Goal: Task Accomplishment & Management: Manage account settings

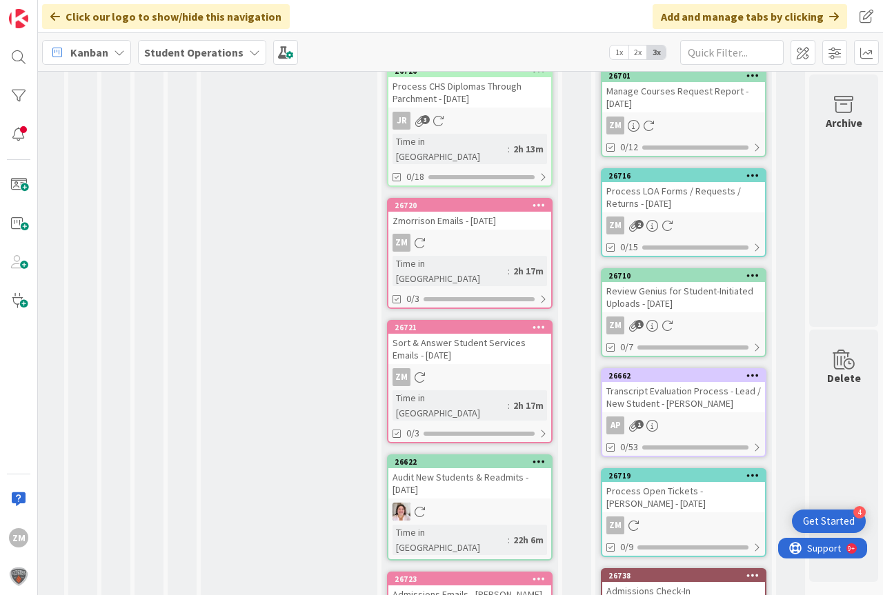
scroll to position [0, 51]
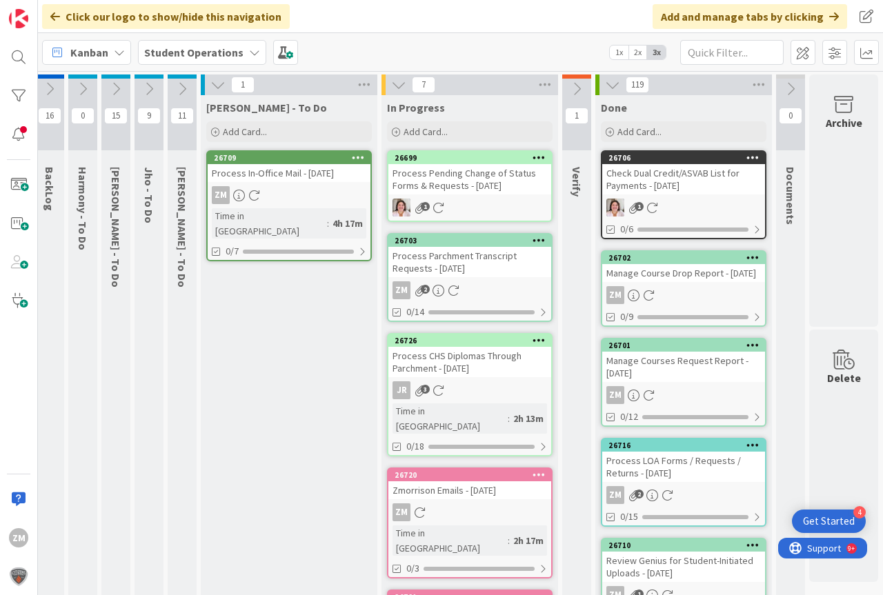
click at [141, 88] on icon at bounding box center [148, 88] width 15 height 15
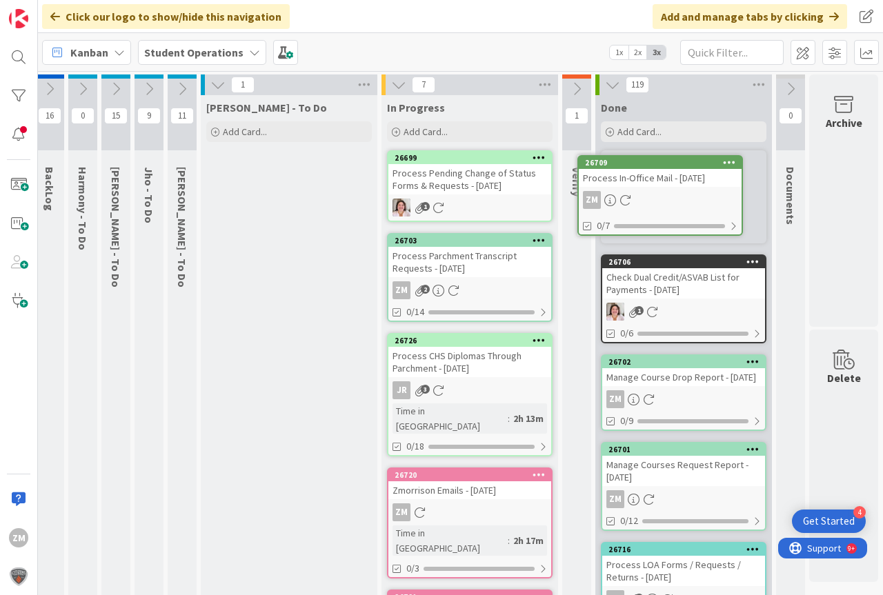
type textarea "x"
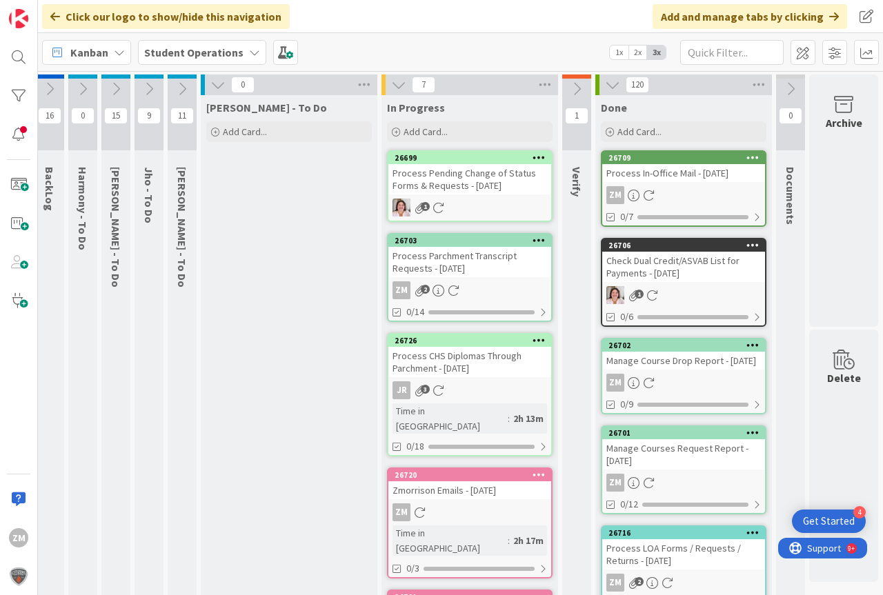
click at [141, 90] on icon at bounding box center [148, 88] width 15 height 15
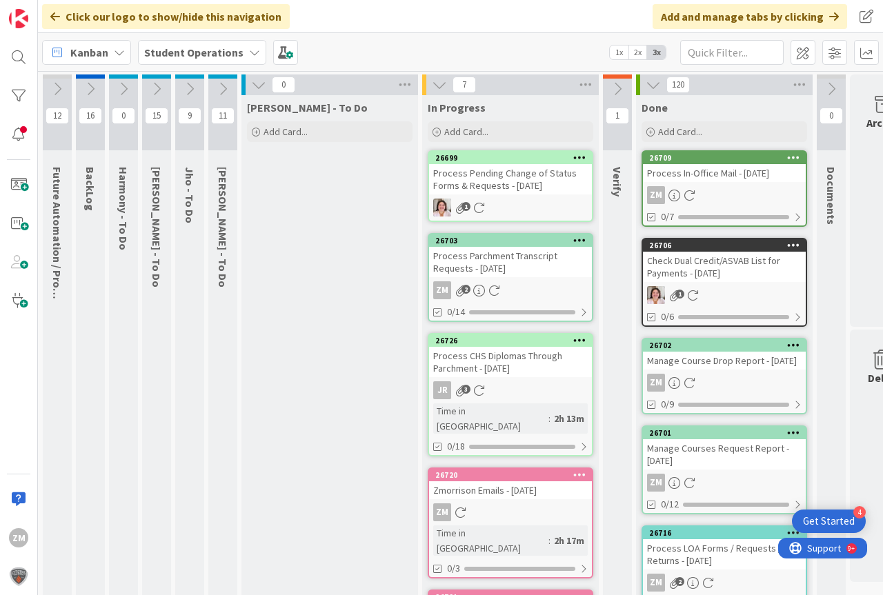
click at [188, 88] on icon at bounding box center [189, 88] width 15 height 15
click at [188, 91] on icon at bounding box center [189, 88] width 15 height 15
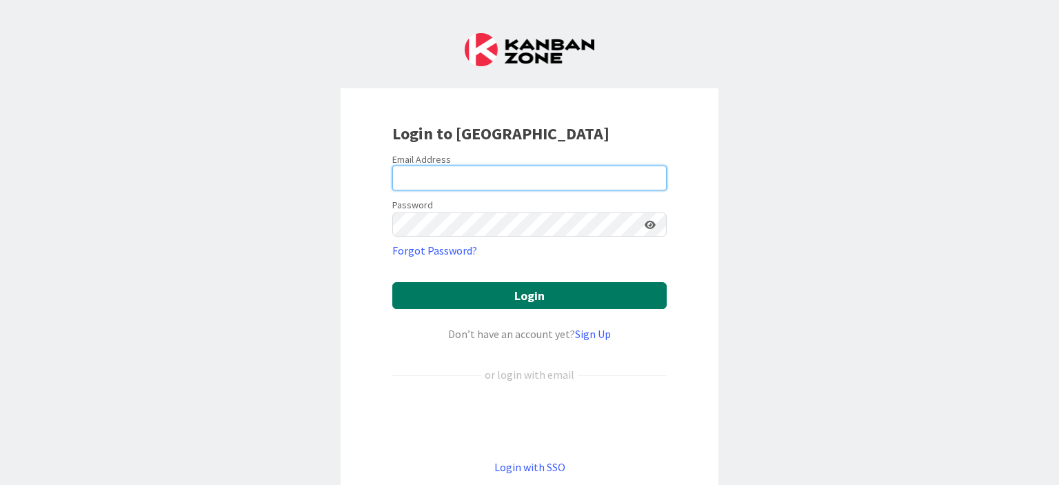
type input "[PERSON_NAME][EMAIL_ADDRESS][PERSON_NAME][DOMAIN_NAME]"
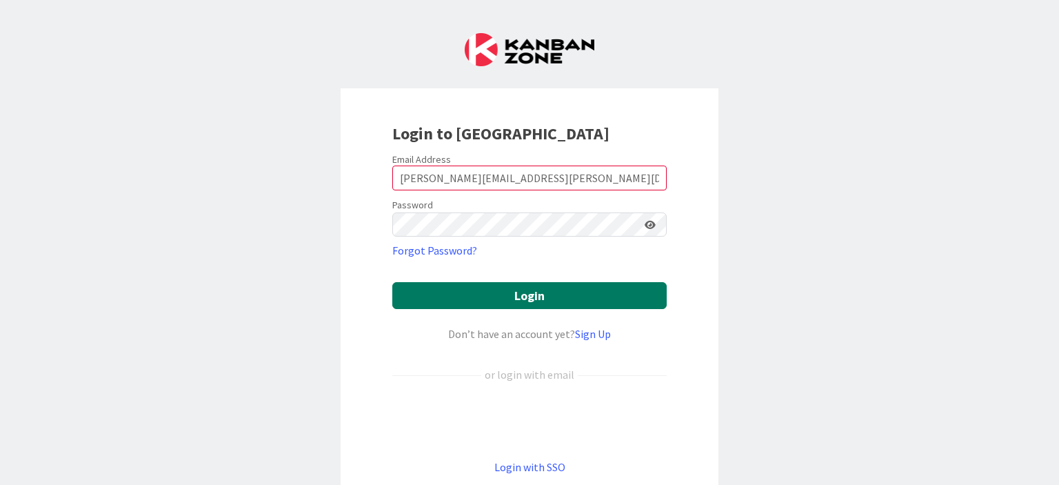
click at [506, 298] on button "Login" at bounding box center [529, 295] width 274 height 27
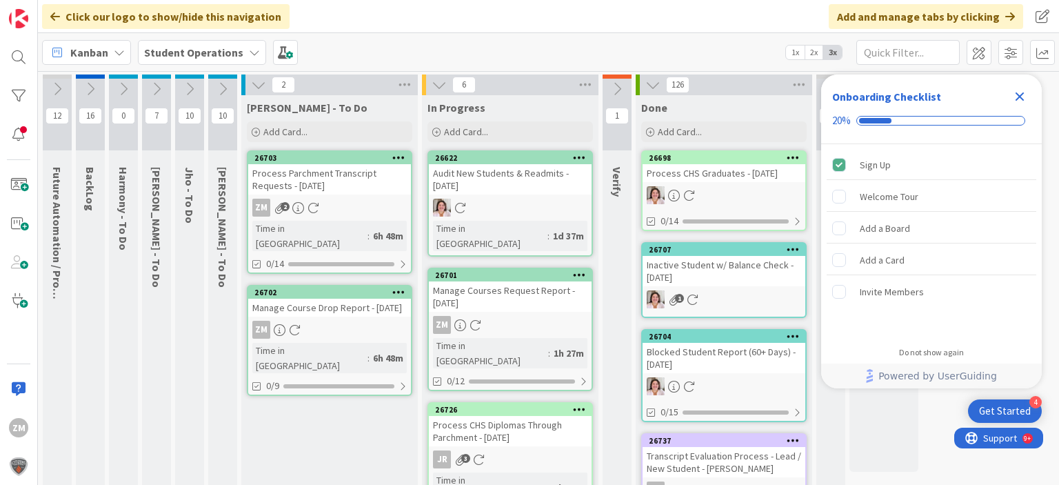
click at [1023, 101] on icon "Close Checklist" at bounding box center [1020, 96] width 17 height 17
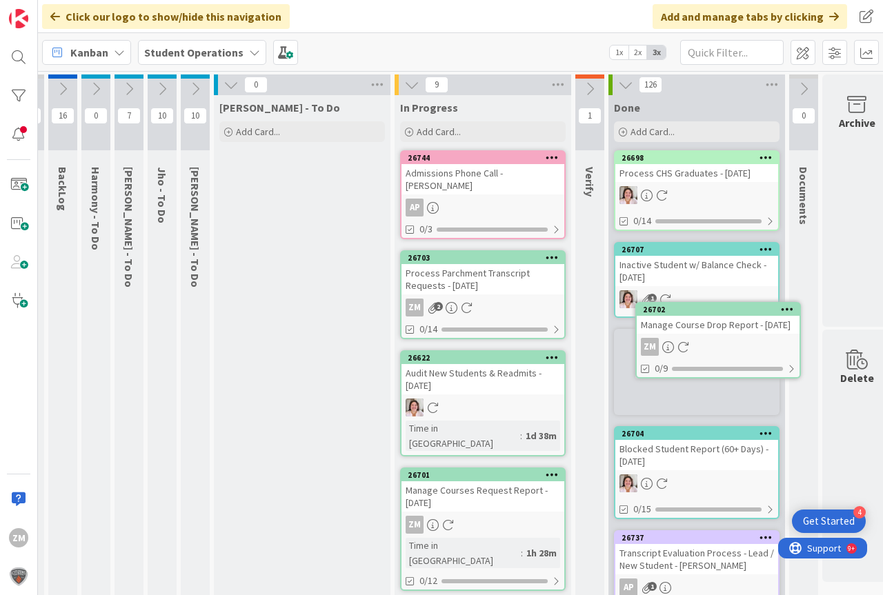
scroll to position [0, 34]
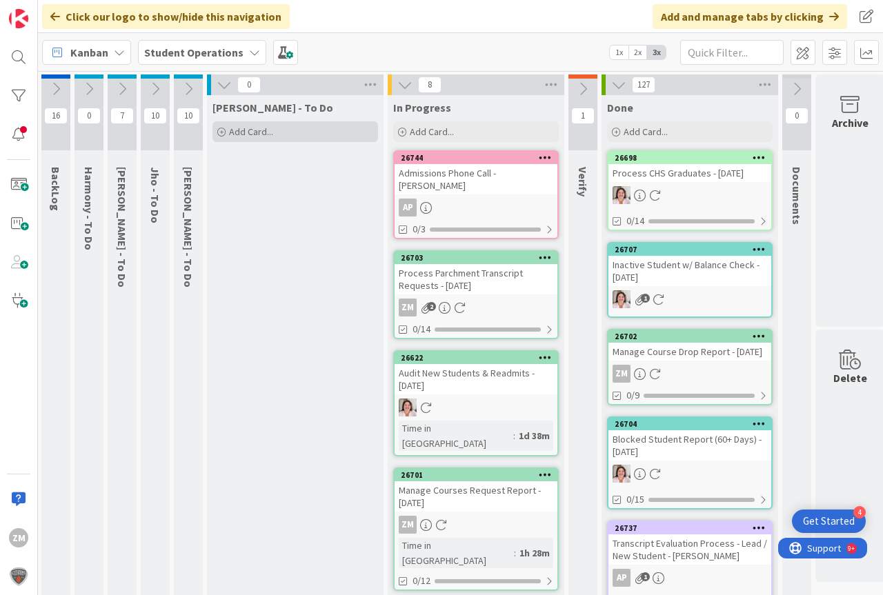
click at [241, 129] on span "Add Card..." at bounding box center [251, 132] width 44 height 12
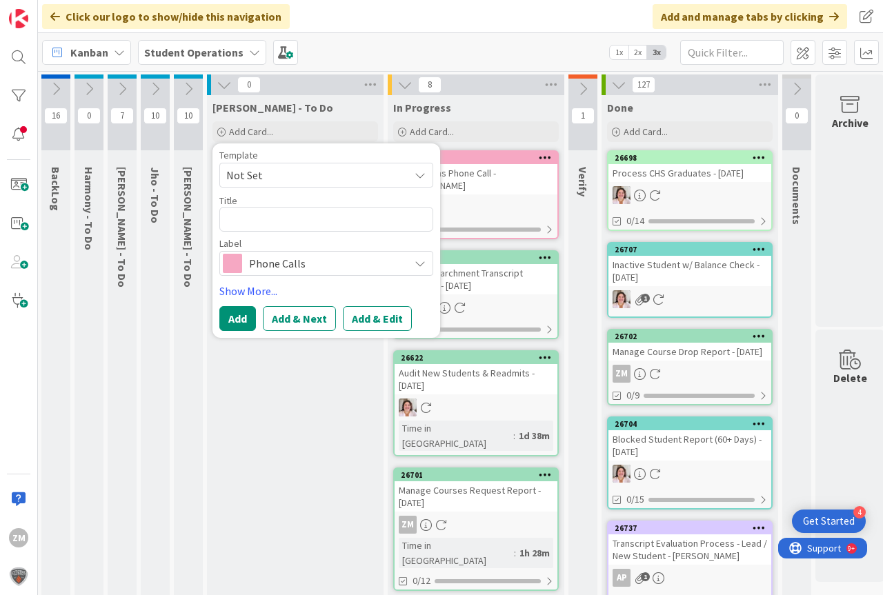
click at [416, 175] on icon at bounding box center [419, 175] width 11 height 11
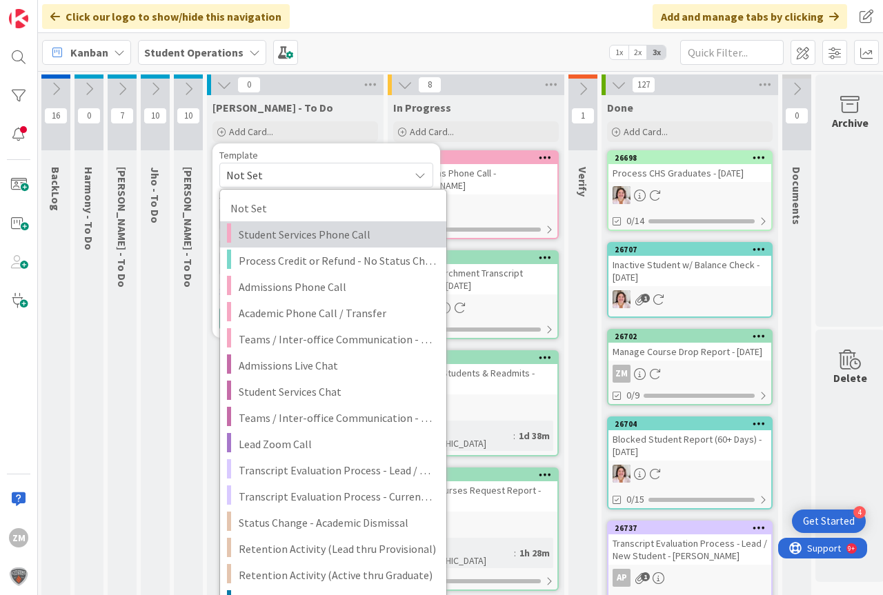
click at [308, 239] on span "Student Services Phone Call" at bounding box center [337, 235] width 197 height 18
type textarea "x"
type textarea "Student Services Phone Call"
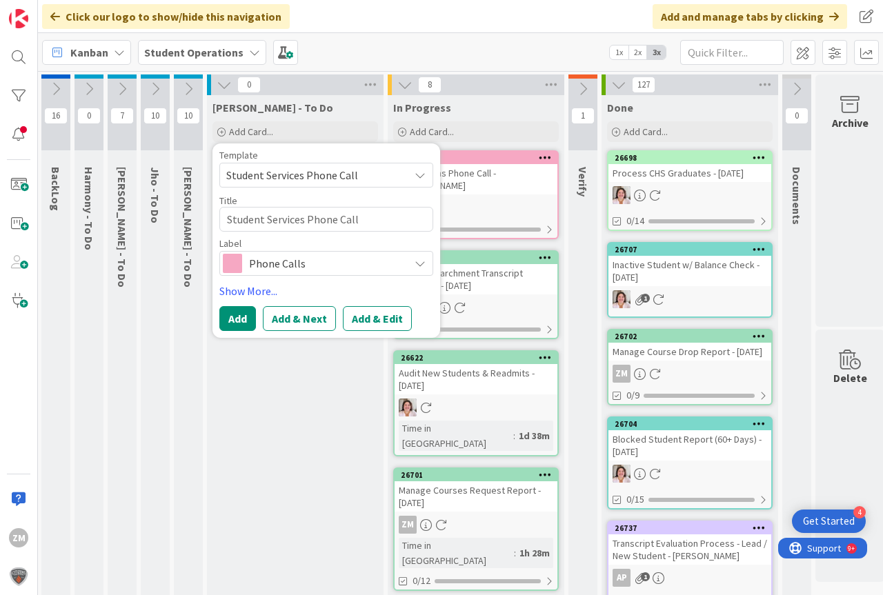
drag, startPoint x: 377, startPoint y: 318, endPoint x: 376, endPoint y: 310, distance: 7.6
click at [377, 317] on button "Add & Edit" at bounding box center [377, 318] width 69 height 25
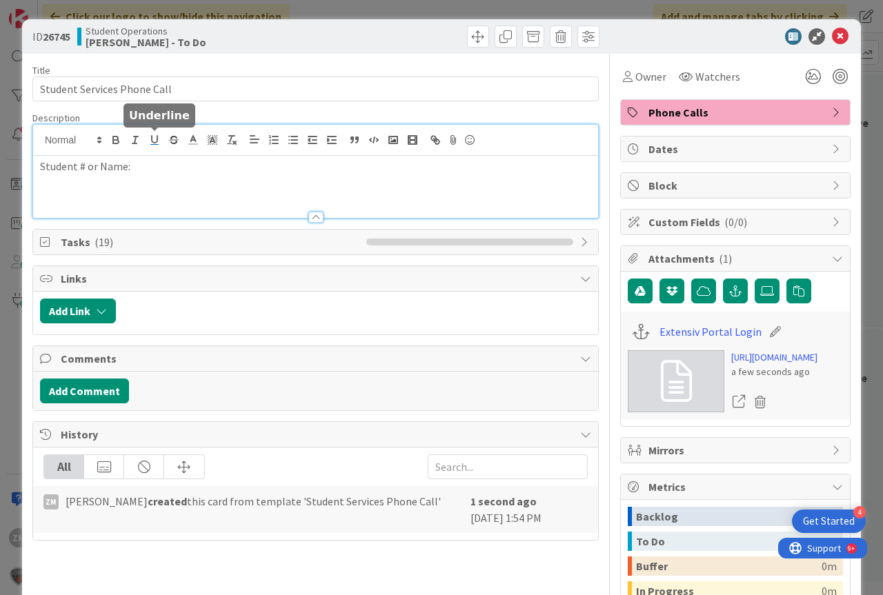
click at [151, 143] on div "Student # or Name:" at bounding box center [315, 171] width 565 height 93
click at [167, 163] on p "Student # or Name: [PERSON_NAME]" at bounding box center [315, 167] width 551 height 16
click at [832, 34] on icon at bounding box center [840, 36] width 17 height 17
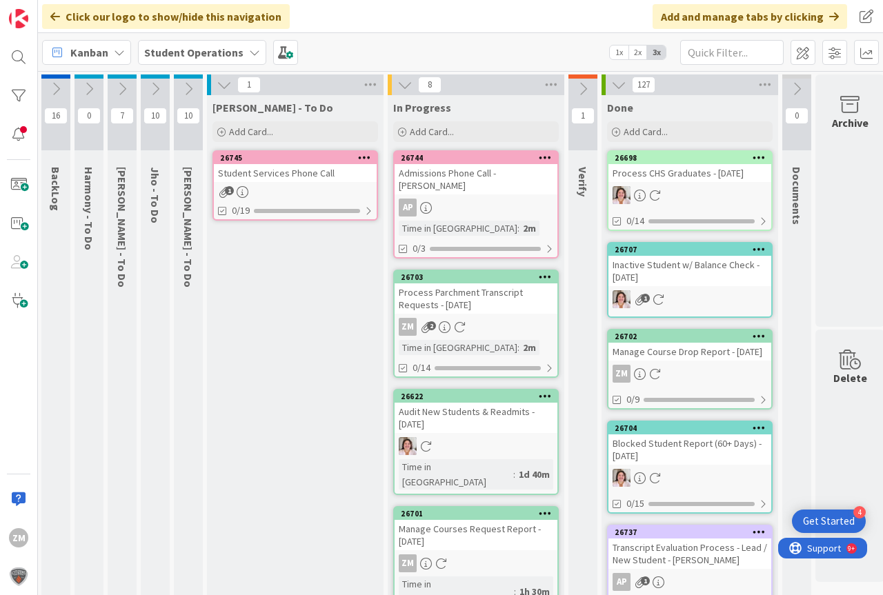
click at [363, 154] on icon at bounding box center [364, 157] width 13 height 10
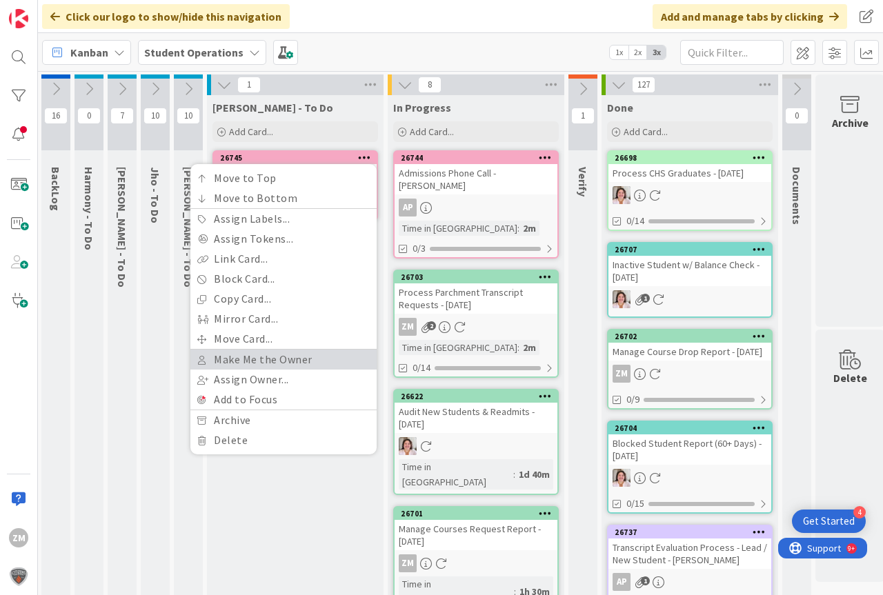
click at [250, 360] on link "Make Me the Owner" at bounding box center [283, 360] width 186 height 20
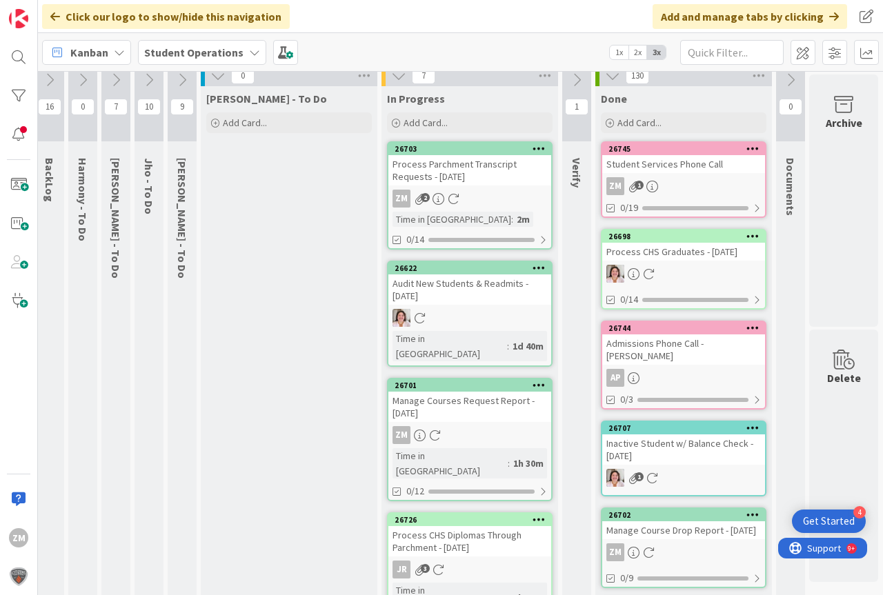
scroll to position [0, 51]
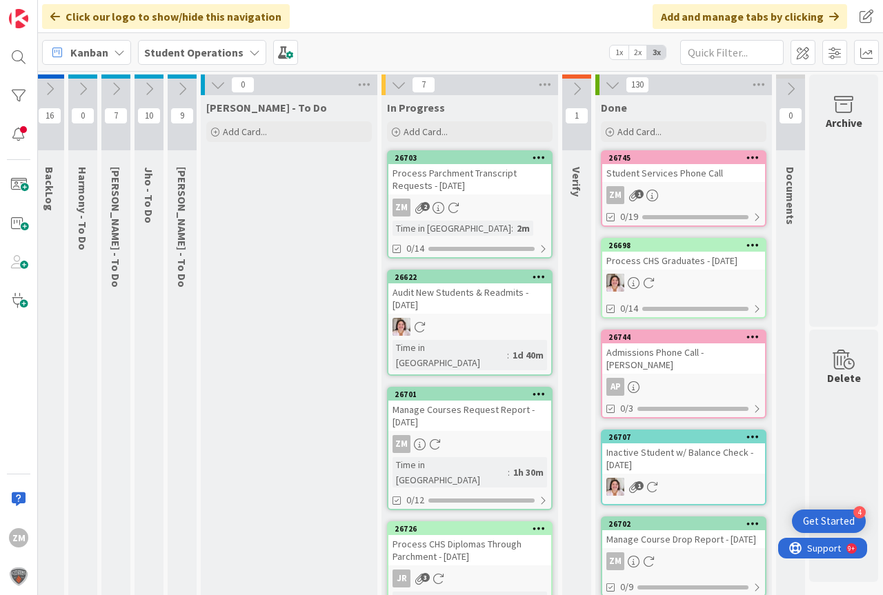
click at [141, 88] on icon at bounding box center [148, 88] width 15 height 15
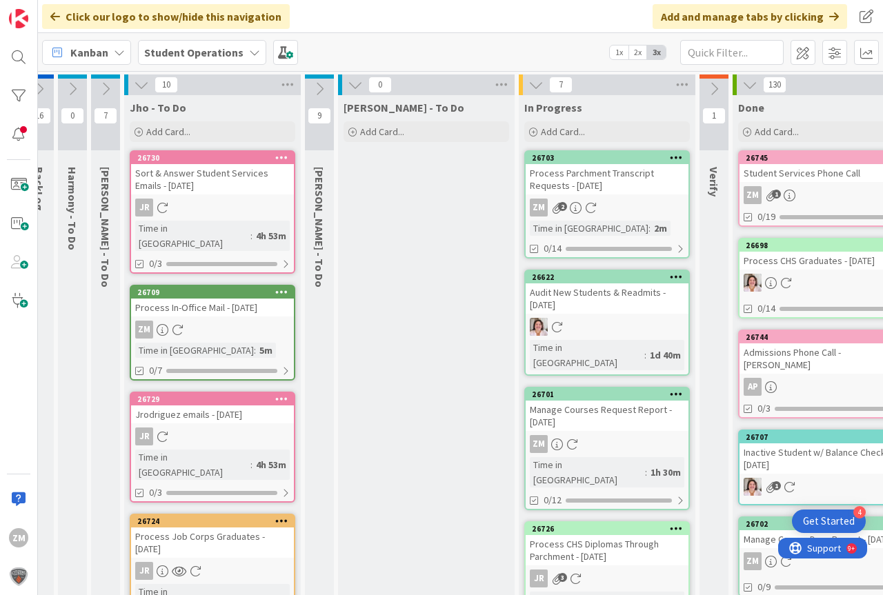
click at [256, 343] on div "5m" at bounding box center [266, 350] width 20 height 15
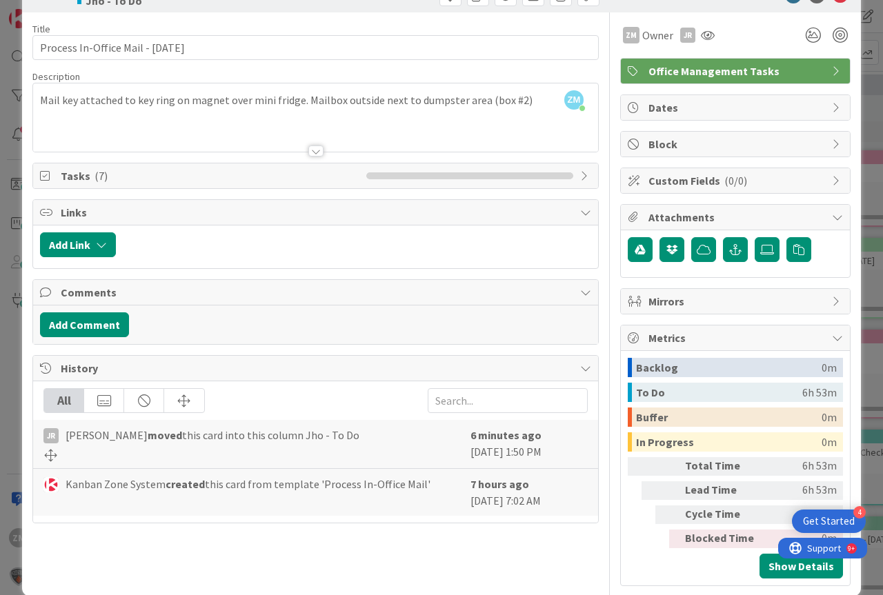
scroll to position [62, 0]
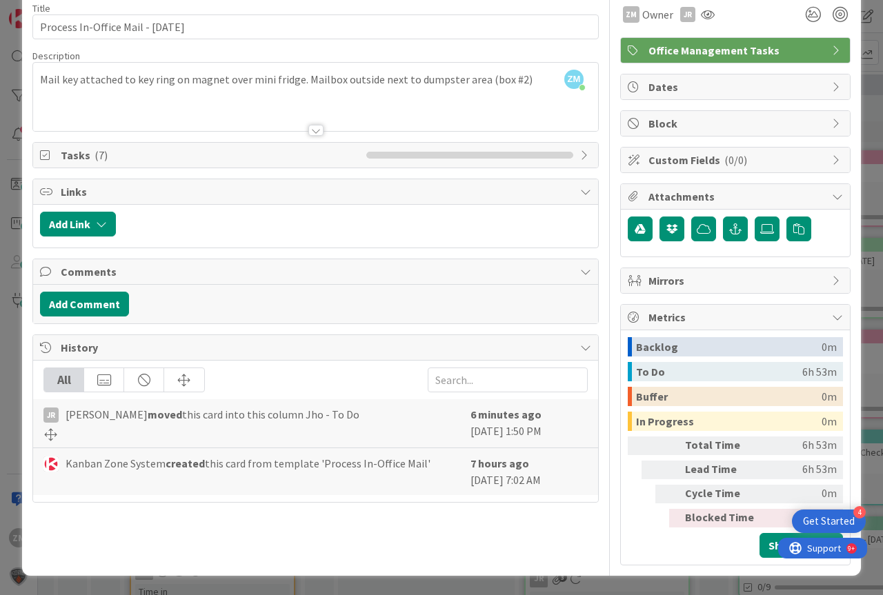
click at [580, 154] on icon at bounding box center [585, 155] width 11 height 11
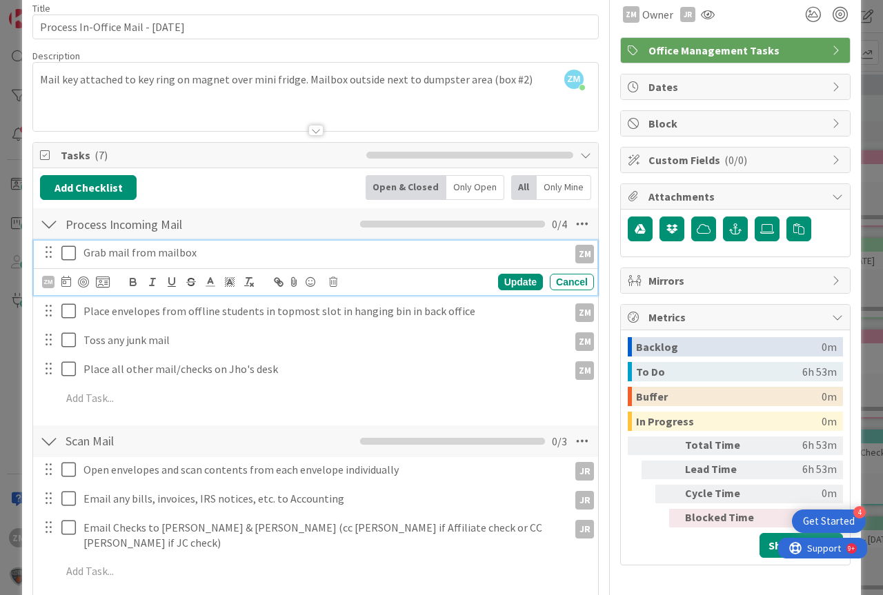
click at [68, 253] on icon at bounding box center [71, 253] width 21 height 17
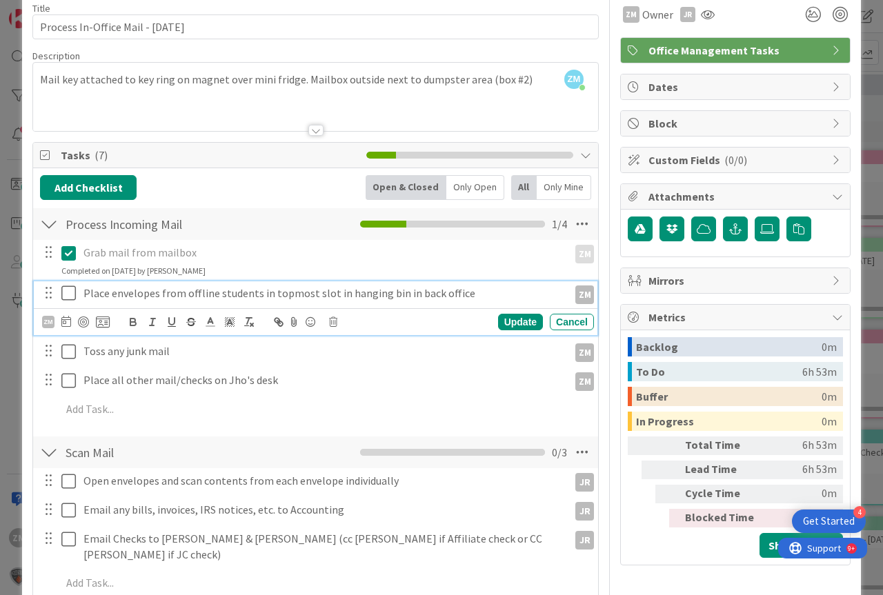
click at [68, 297] on icon at bounding box center [71, 293] width 21 height 17
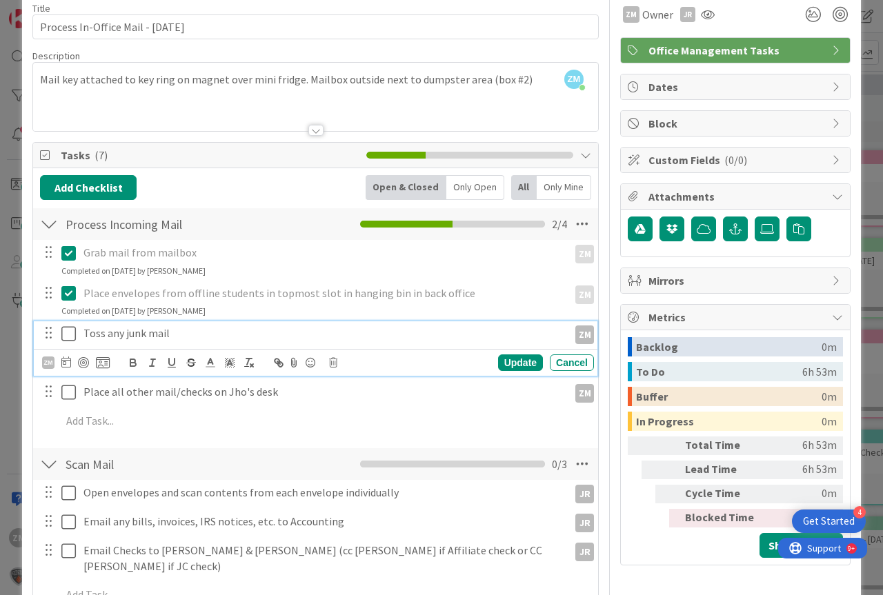
click at [63, 339] on icon at bounding box center [71, 333] width 21 height 17
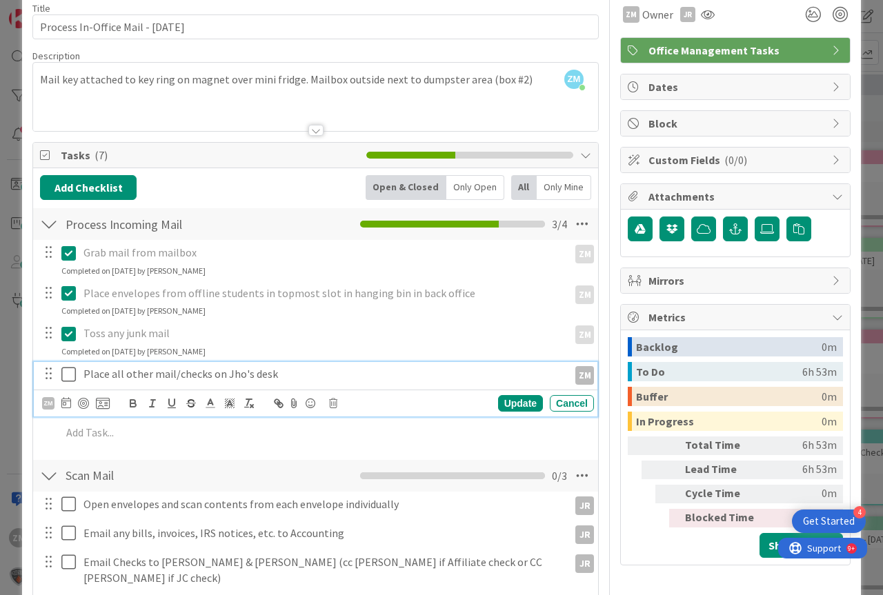
click at [69, 379] on icon at bounding box center [71, 374] width 21 height 17
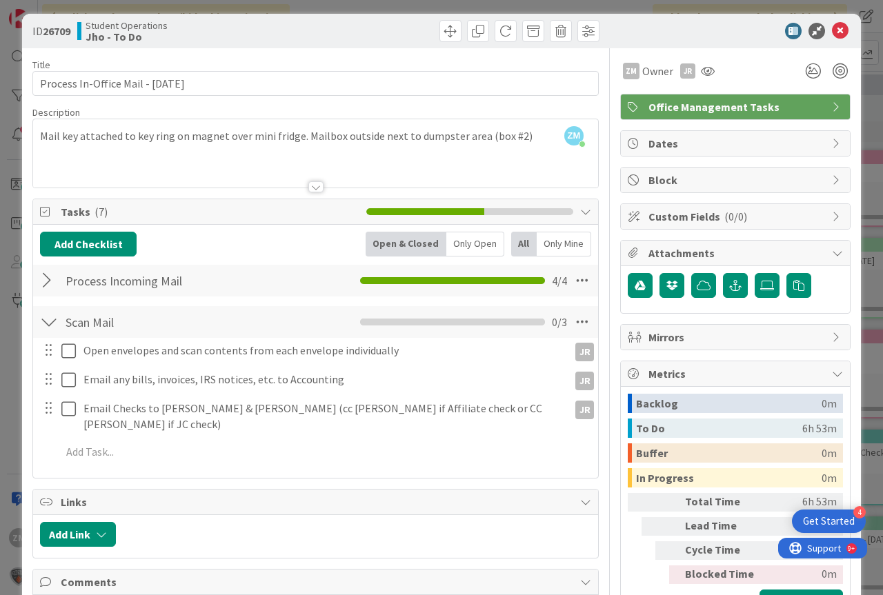
scroll to position [0, 0]
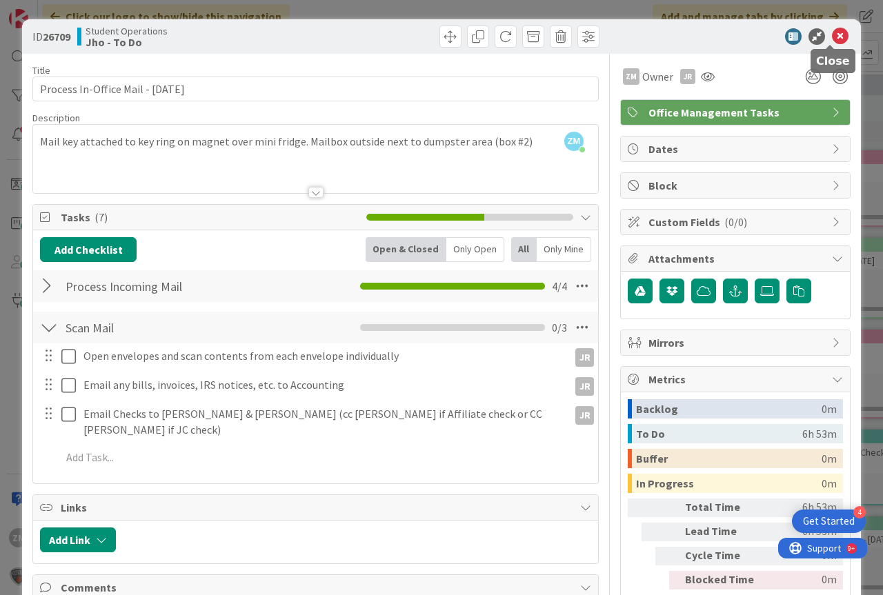
click at [832, 37] on icon at bounding box center [840, 36] width 17 height 17
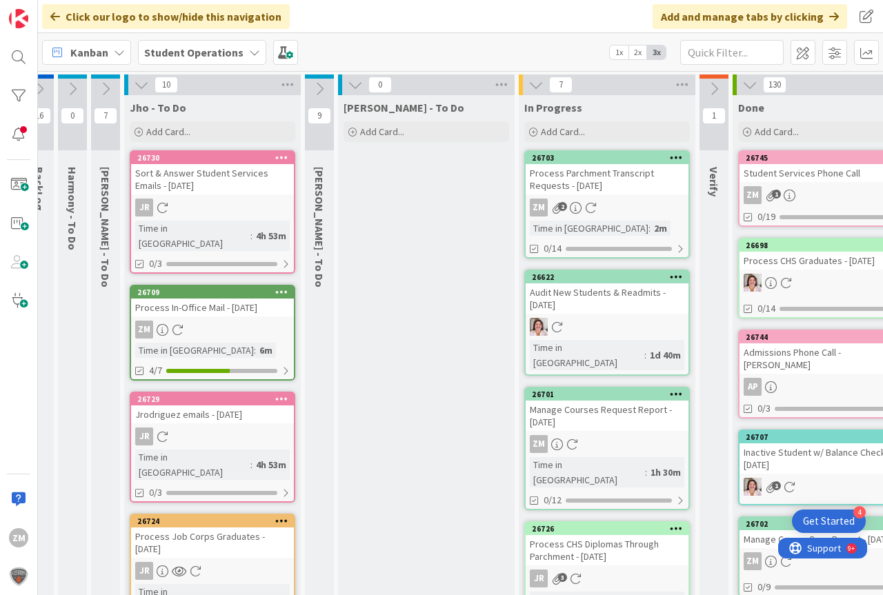
click at [141, 85] on icon at bounding box center [141, 84] width 15 height 15
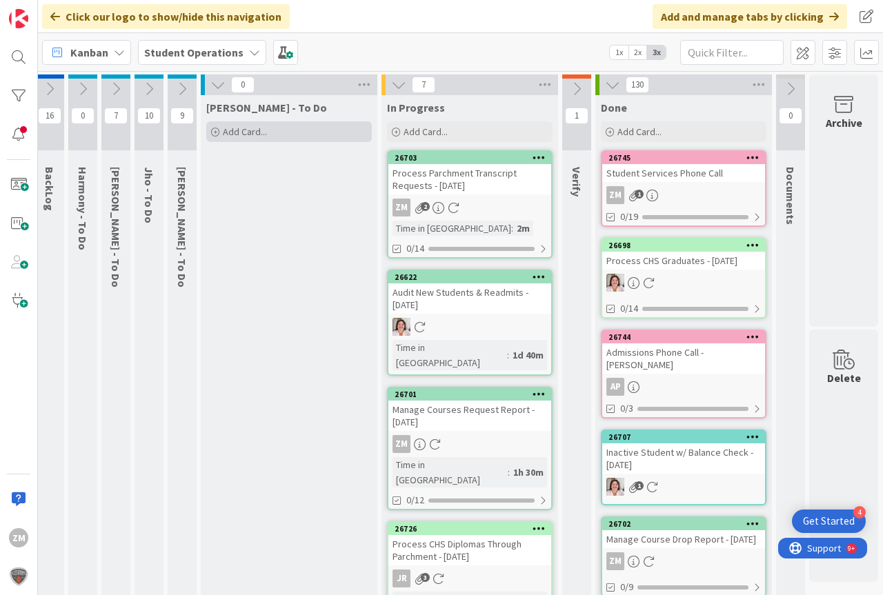
click at [246, 134] on span "Add Card..." at bounding box center [245, 132] width 44 height 12
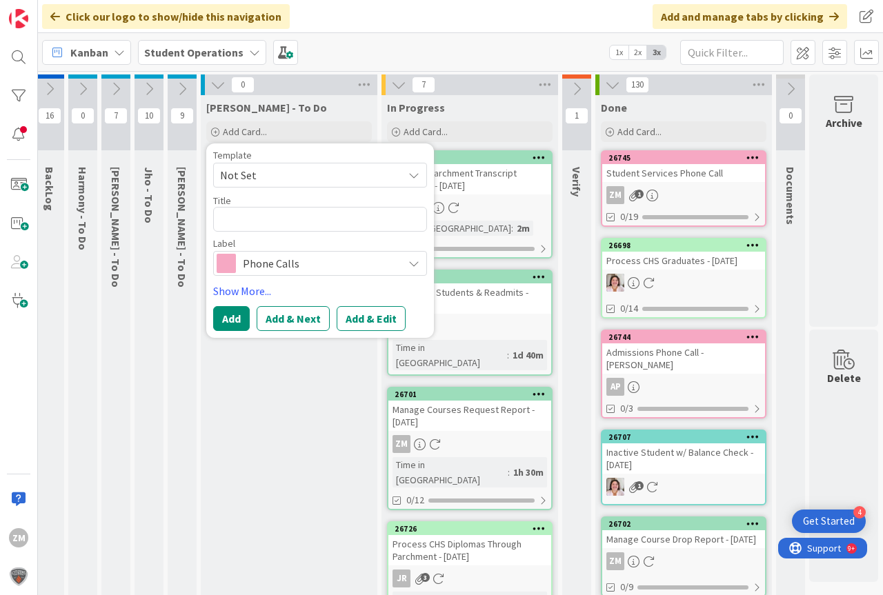
click at [408, 175] on icon at bounding box center [413, 175] width 11 height 11
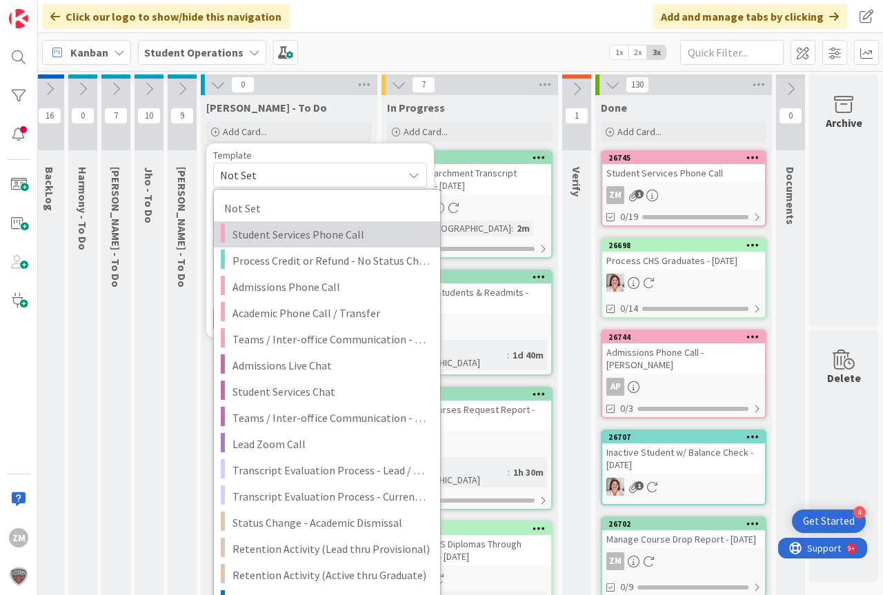
click at [281, 236] on span "Student Services Phone Call" at bounding box center [330, 235] width 197 height 18
type textarea "x"
type textarea "Student Services Phone Call"
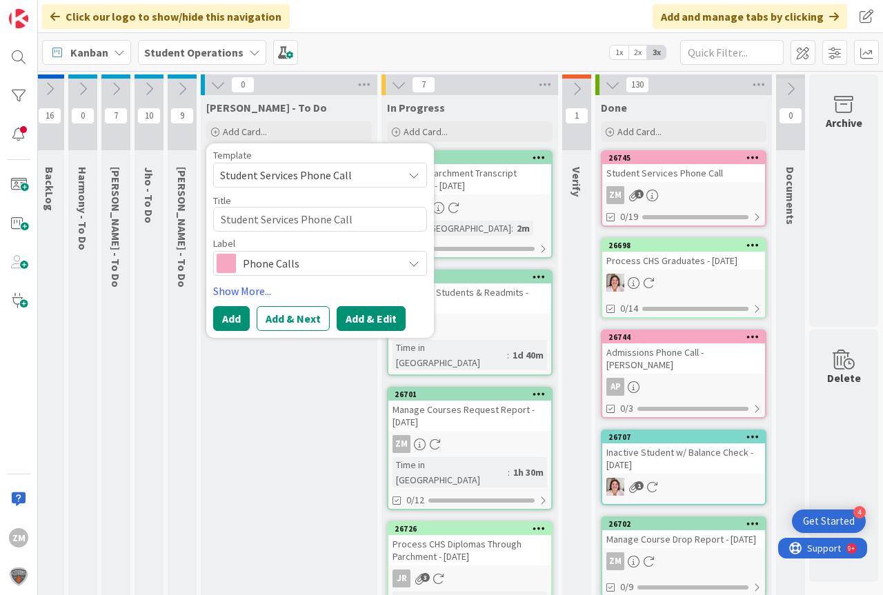
click at [345, 323] on button "Add & Edit" at bounding box center [371, 318] width 69 height 25
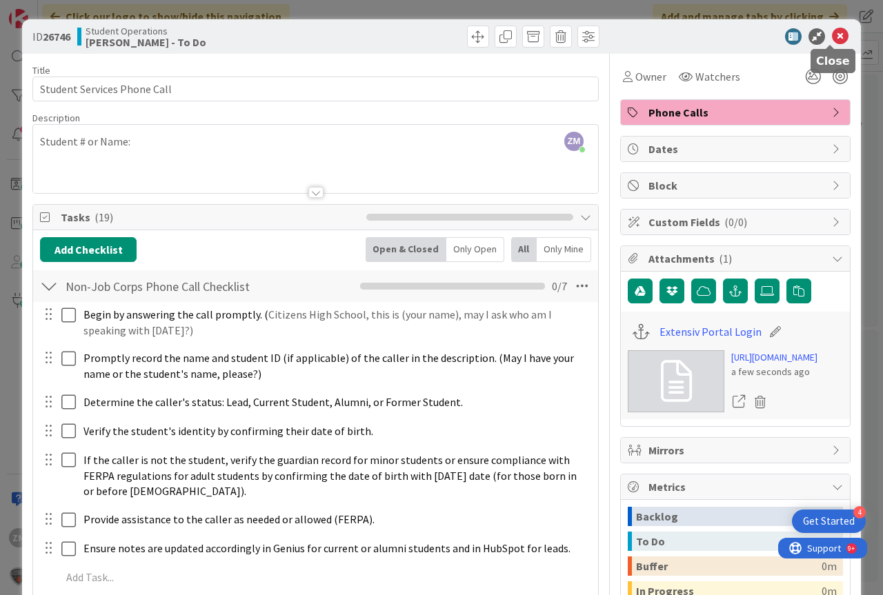
click at [832, 39] on icon at bounding box center [840, 36] width 17 height 17
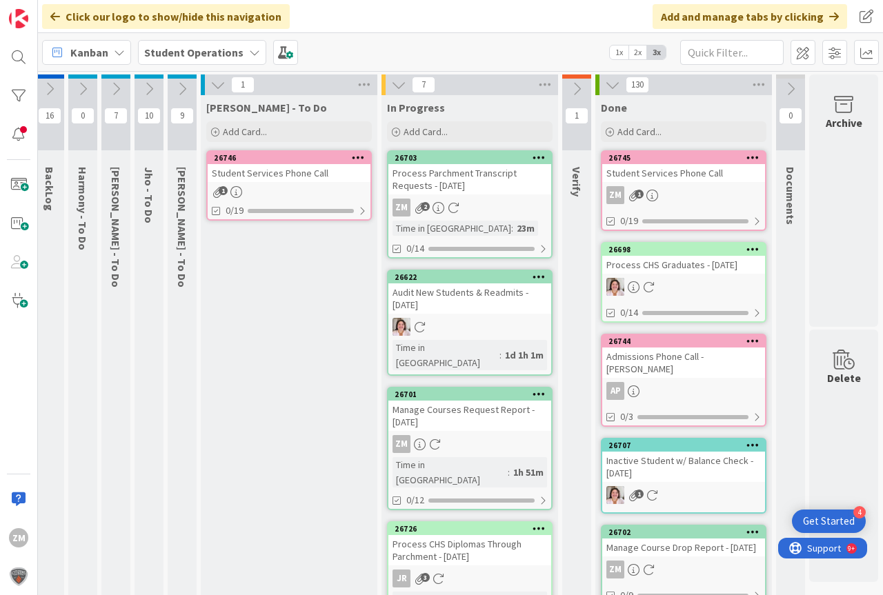
click at [354, 157] on div at bounding box center [357, 158] width 25 height 10
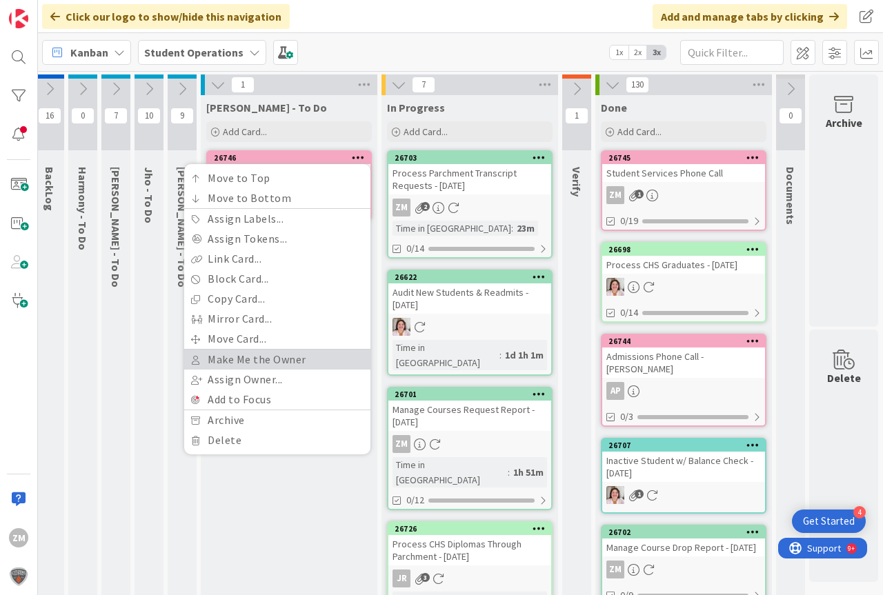
click at [250, 361] on link "Make Me the Owner" at bounding box center [277, 360] width 186 height 20
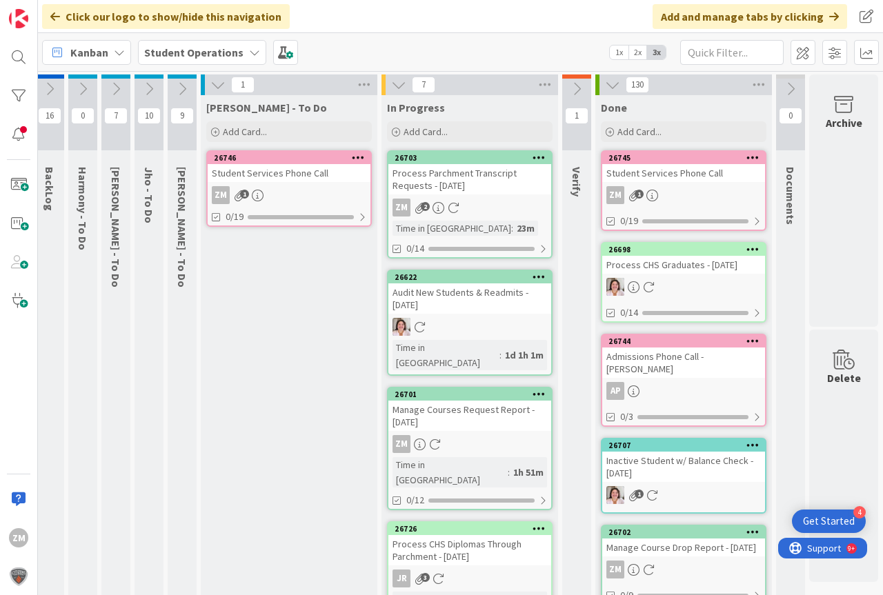
click at [279, 200] on div "ZM 1" at bounding box center [289, 195] width 163 height 18
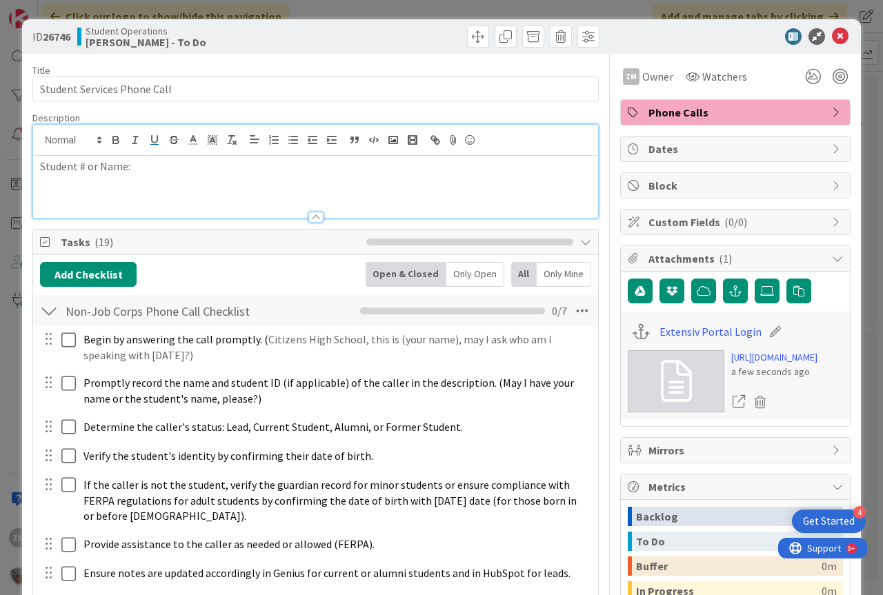
click at [159, 148] on div "Student # or Name:" at bounding box center [315, 171] width 565 height 93
drag, startPoint x: 829, startPoint y: 29, endPoint x: 830, endPoint y: 37, distance: 8.3
click at [832, 31] on icon at bounding box center [840, 36] width 17 height 17
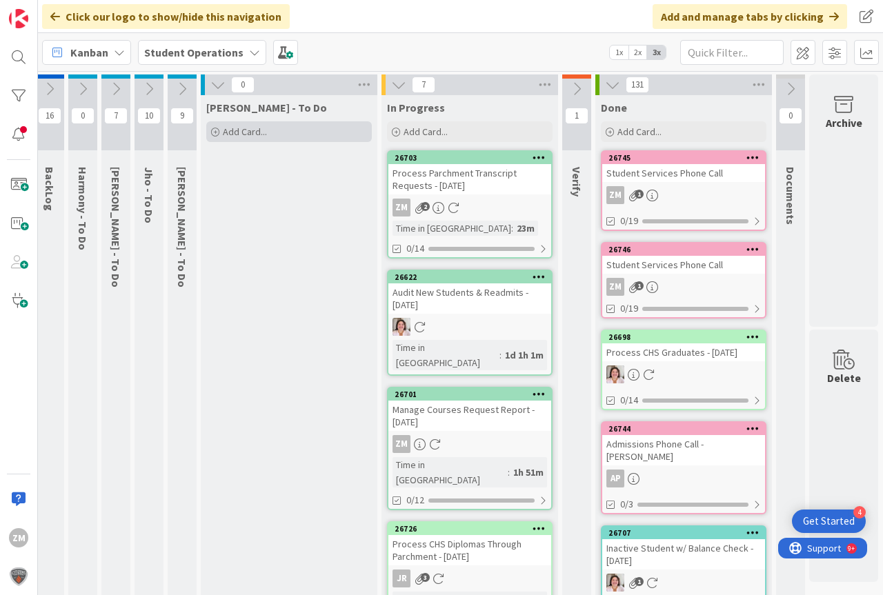
click at [223, 130] on span "Add Card..." at bounding box center [245, 132] width 44 height 12
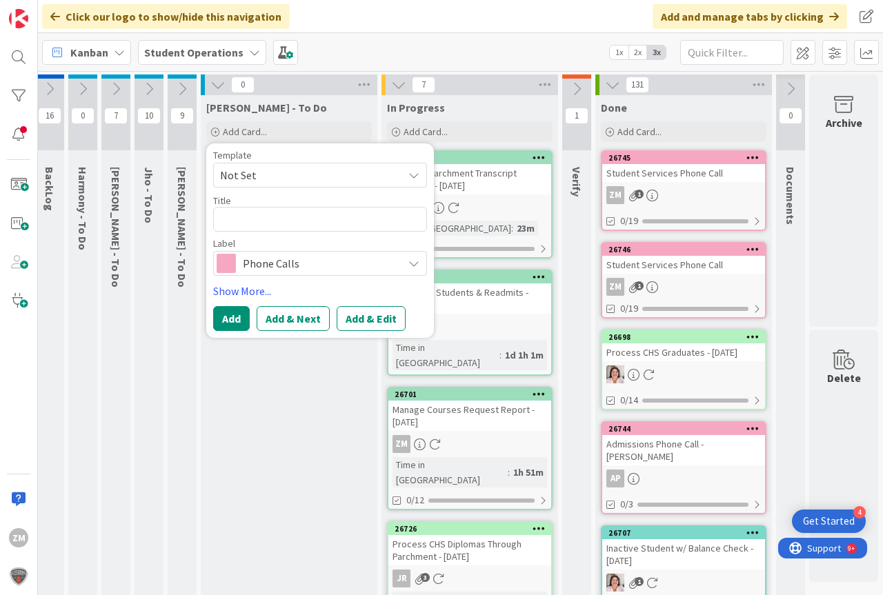
click at [397, 172] on span "Not Set" at bounding box center [320, 175] width 214 height 25
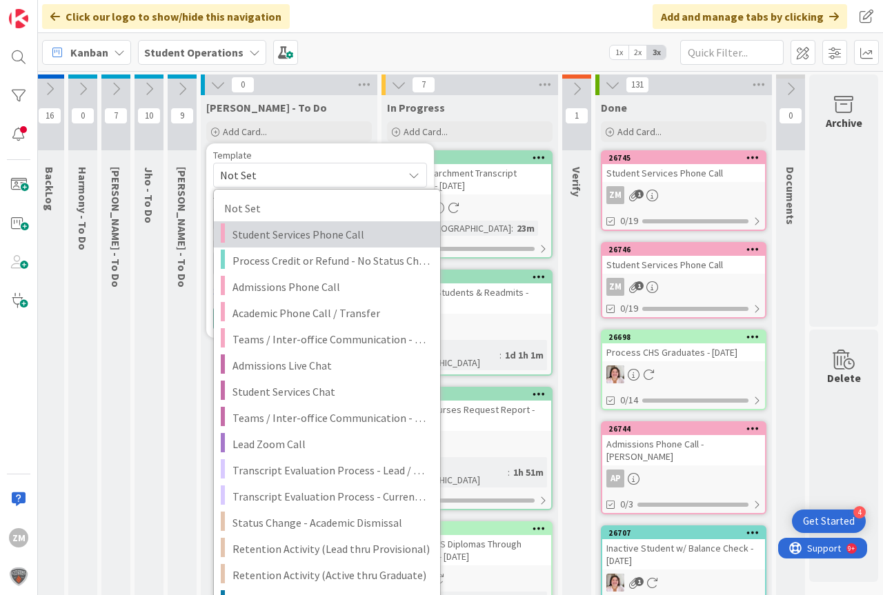
click at [289, 236] on span "Student Services Phone Call" at bounding box center [330, 235] width 197 height 18
type textarea "x"
type textarea "Student Services Phone Call"
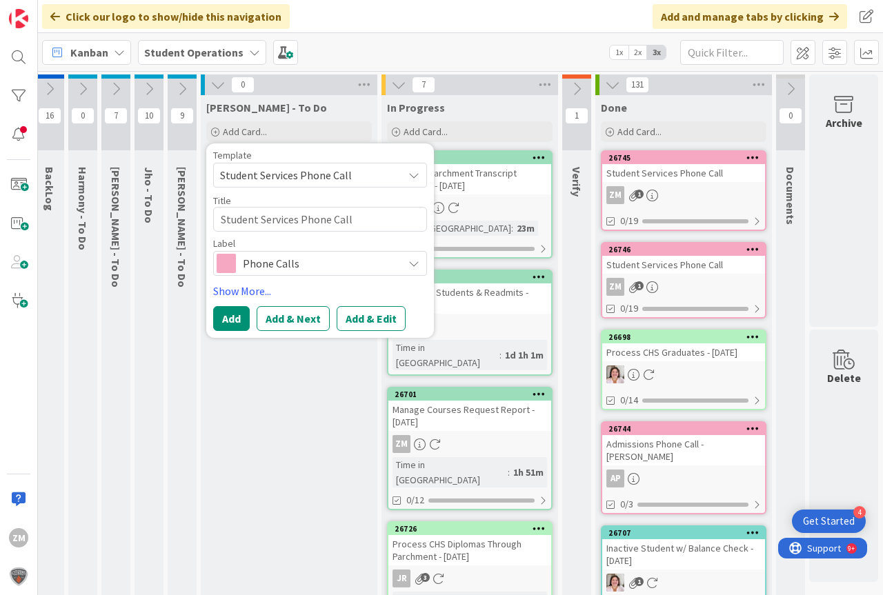
click at [347, 321] on button "Add & Edit" at bounding box center [371, 318] width 69 height 25
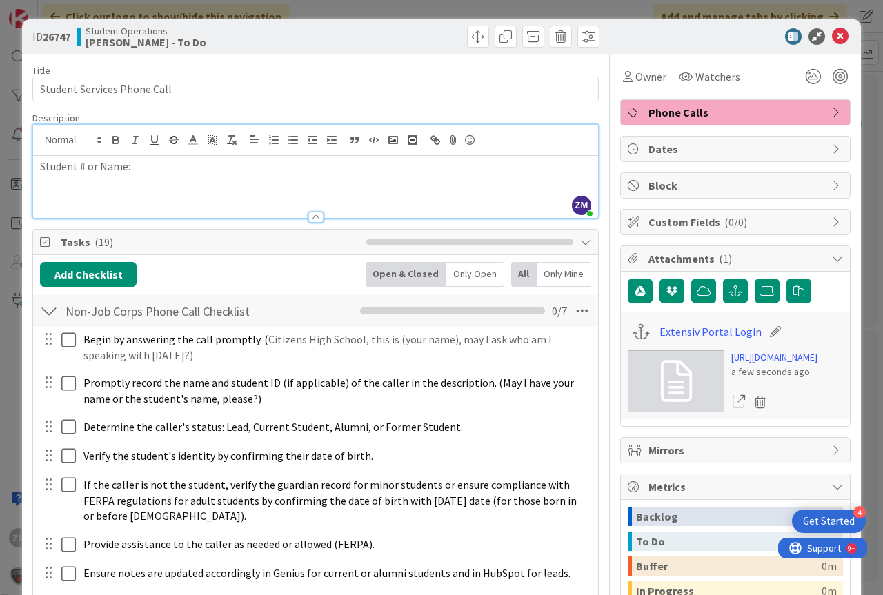
click at [161, 145] on div "ZM [PERSON_NAME] just joined Student # or Name:" at bounding box center [315, 171] width 565 height 93
click at [817, 37] on div at bounding box center [728, 36] width 244 height 17
click at [832, 35] on icon at bounding box center [840, 36] width 17 height 17
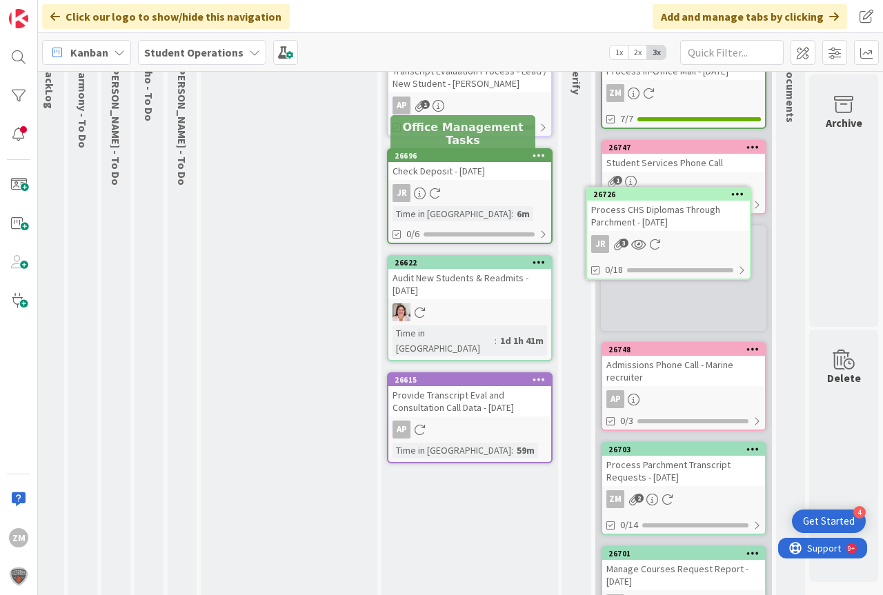
scroll to position [90, 51]
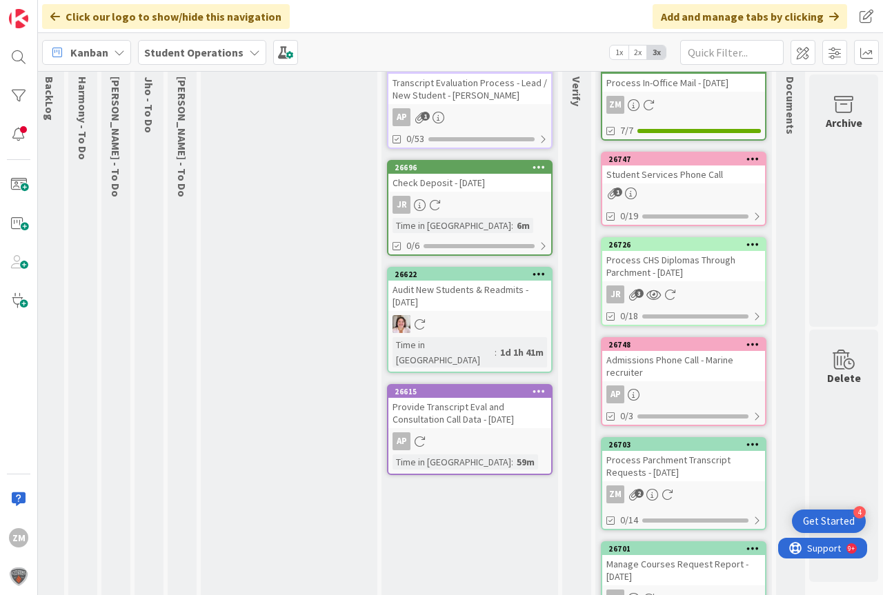
click at [683, 276] on div "Process CHS Diplomas Through Parchment - [DATE]" at bounding box center [683, 266] width 163 height 30
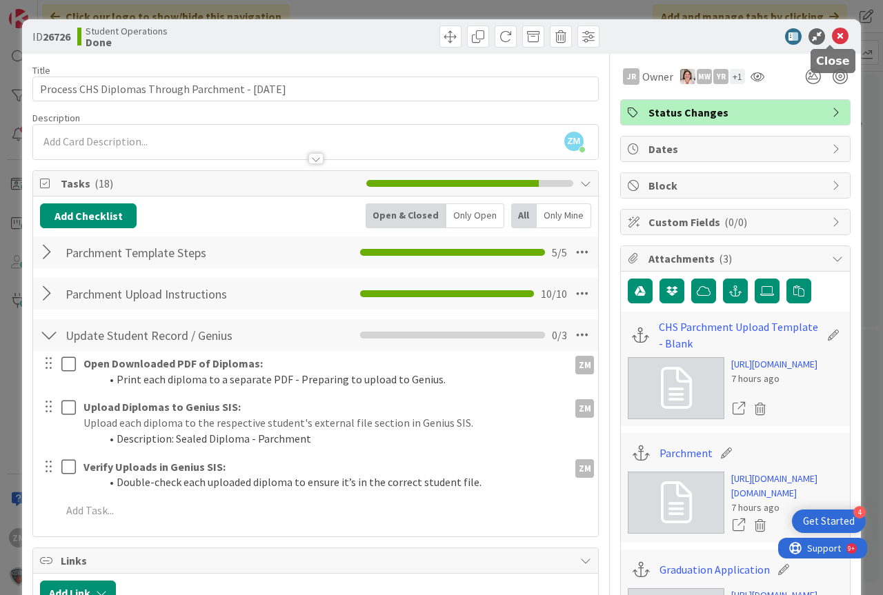
click at [834, 40] on icon at bounding box center [840, 36] width 17 height 17
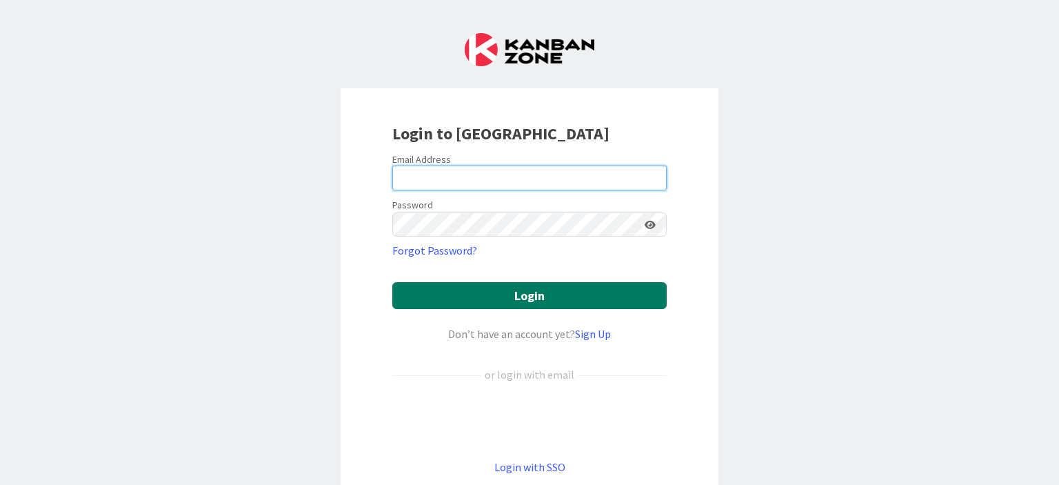
type input "[PERSON_NAME][EMAIL_ADDRESS][PERSON_NAME][DOMAIN_NAME]"
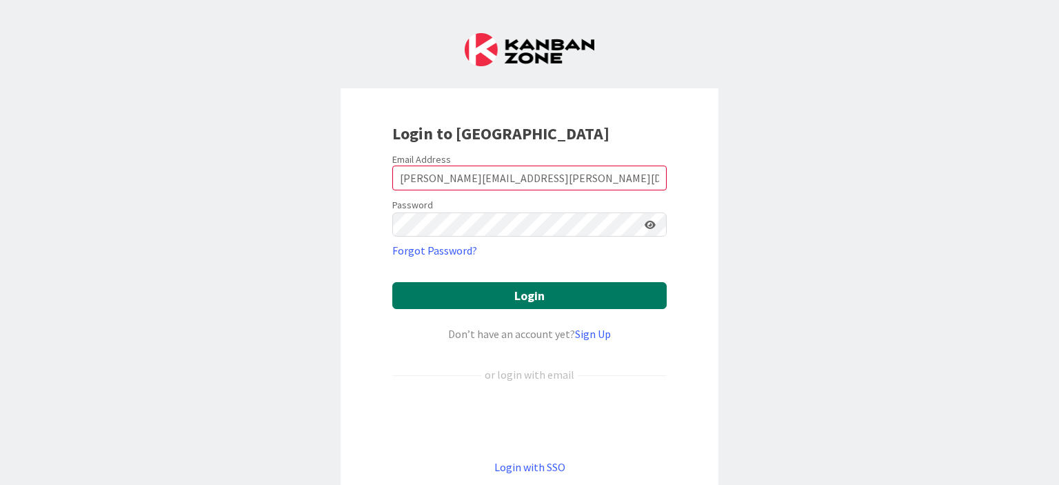
click at [557, 301] on button "Login" at bounding box center [529, 295] width 274 height 27
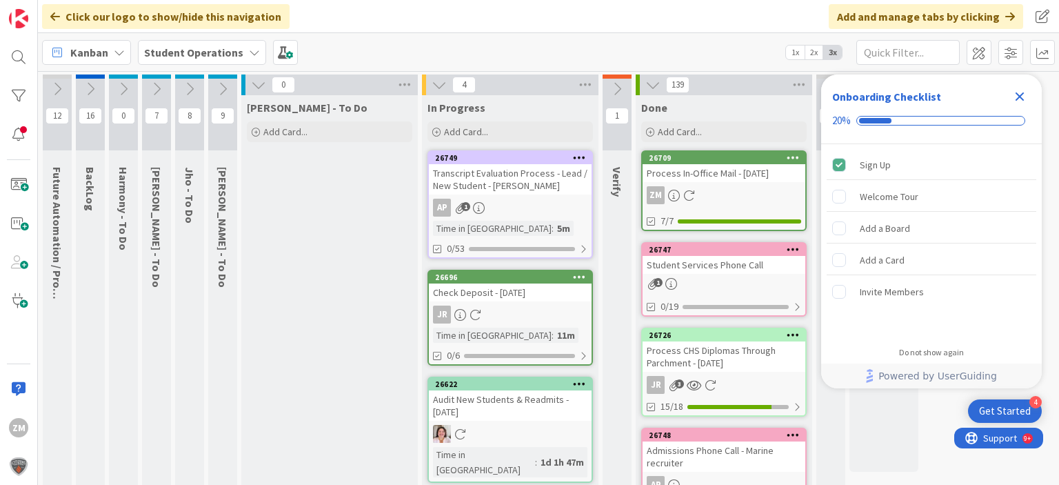
click at [1026, 93] on icon "Close Checklist" at bounding box center [1020, 96] width 17 height 17
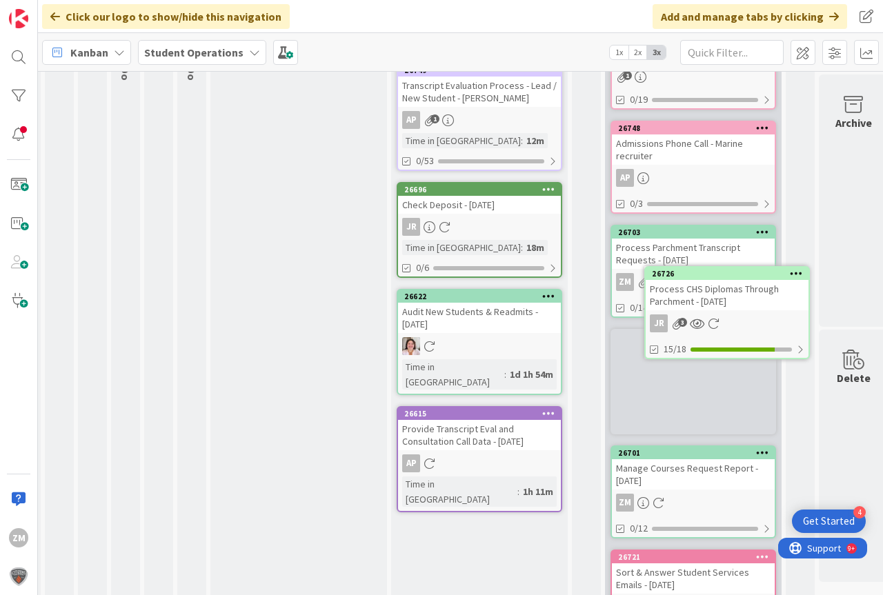
scroll to position [207, 51]
